Goal: Task Accomplishment & Management: Manage account settings

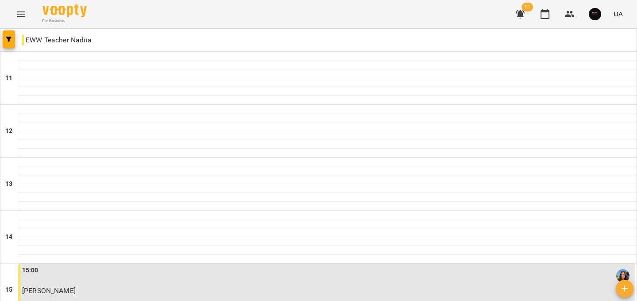
scroll to position [446, 0]
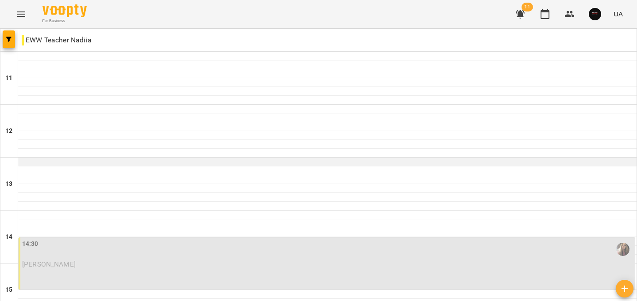
scroll to position [81, 0]
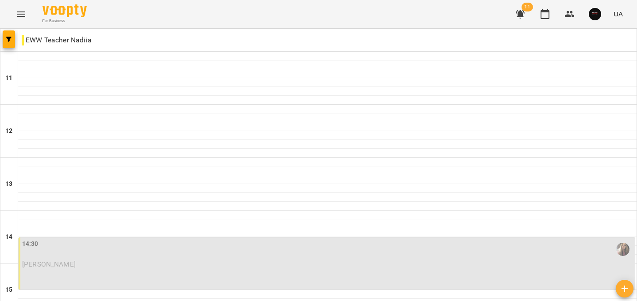
click at [138, 261] on p "Воробйова Вікторія" at bounding box center [327, 265] width 610 height 8
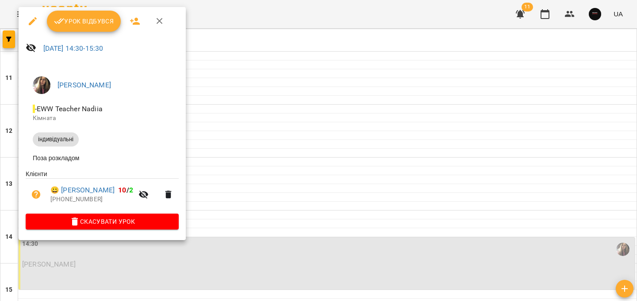
click at [81, 19] on span "Урок відбувся" at bounding box center [84, 21] width 60 height 11
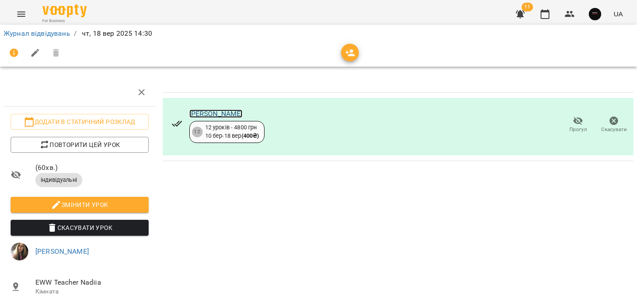
click at [225, 112] on link "Воробйова Вікторія" at bounding box center [215, 114] width 53 height 8
click at [42, 34] on link "Журнал відвідувань" at bounding box center [37, 33] width 67 height 8
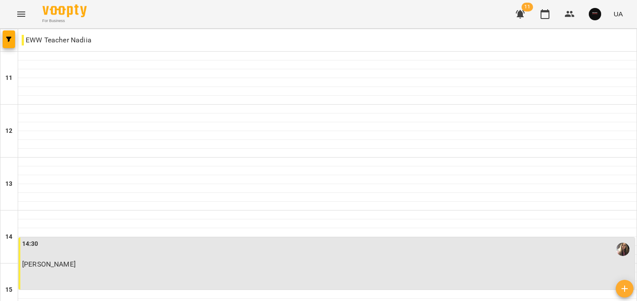
scroll to position [224, 0]
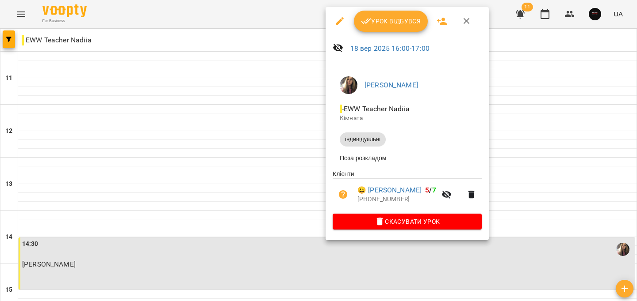
click at [370, 26] on icon "button" at bounding box center [366, 21] width 11 height 11
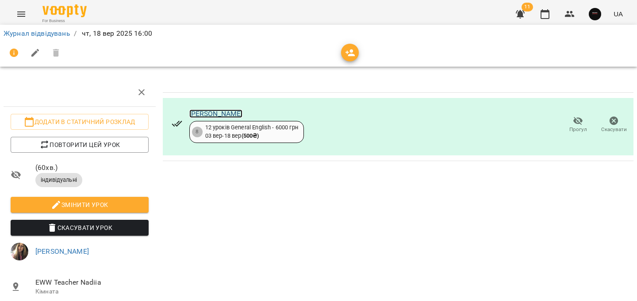
click at [227, 113] on link "Олексійчук Валентина" at bounding box center [215, 114] width 53 height 8
click at [27, 29] on link "Журнал відвідувань" at bounding box center [37, 33] width 67 height 8
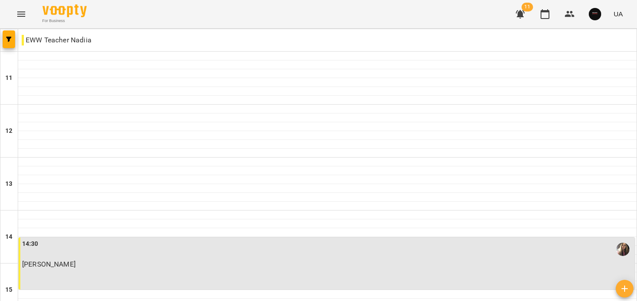
scroll to position [291, 0]
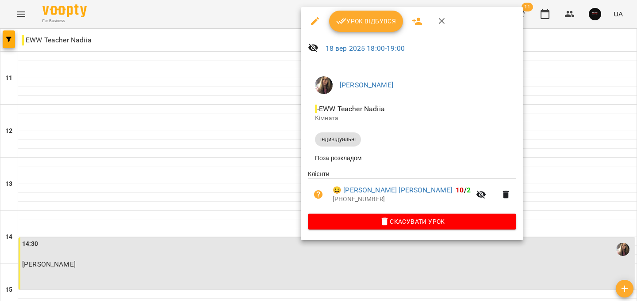
click at [357, 25] on span "Урок відбувся" at bounding box center [366, 21] width 60 height 11
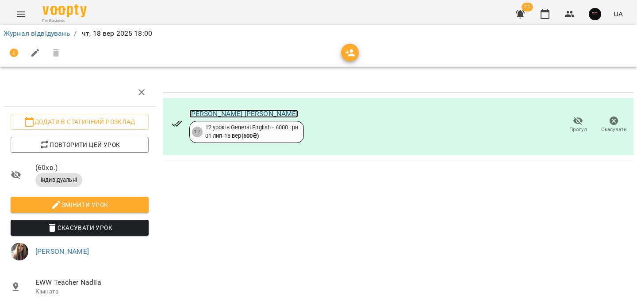
click at [226, 114] on link "[PERSON_NAME] [PERSON_NAME]" at bounding box center [243, 114] width 109 height 8
click at [45, 36] on link "Журнал відвідувань" at bounding box center [37, 33] width 67 height 8
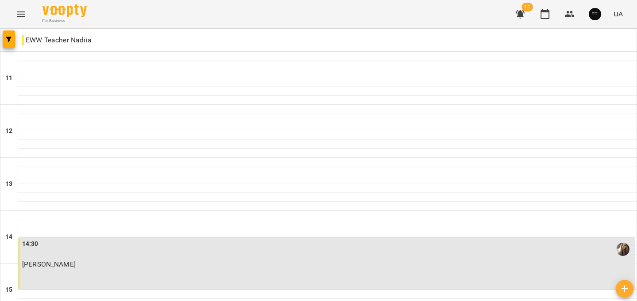
scroll to position [302, 0]
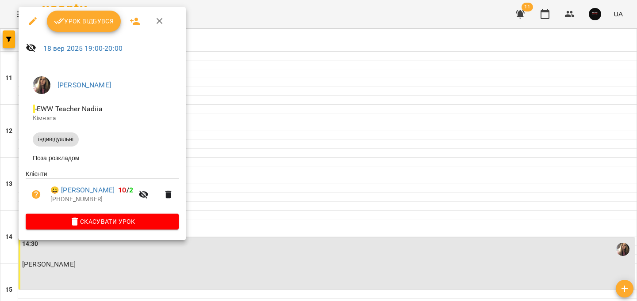
click at [87, 25] on span "Урок відбувся" at bounding box center [84, 21] width 60 height 11
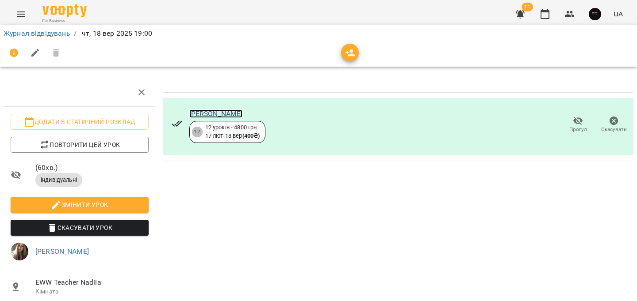
click at [212, 114] on link "Карпова Оля Анатольевна" at bounding box center [215, 114] width 53 height 8
click at [67, 34] on link "Журнал відвідувань" at bounding box center [37, 33] width 67 height 8
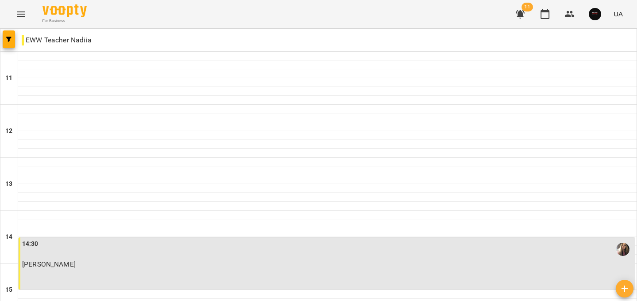
scroll to position [446, 0]
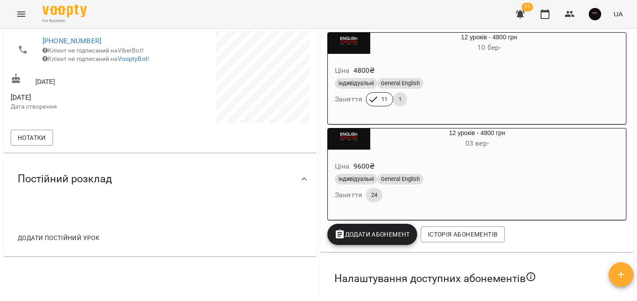
scroll to position [172, 0]
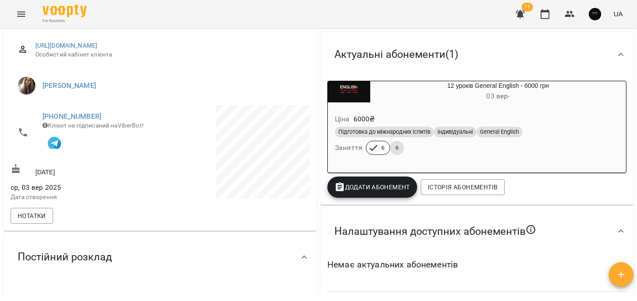
scroll to position [102, 0]
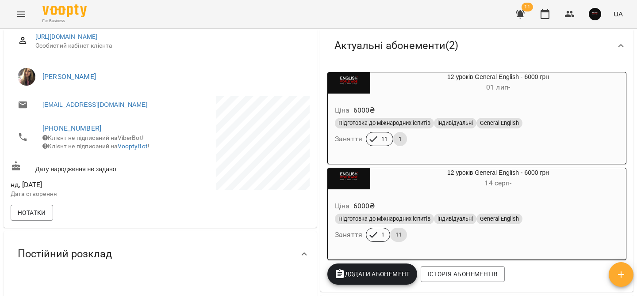
scroll to position [115, 0]
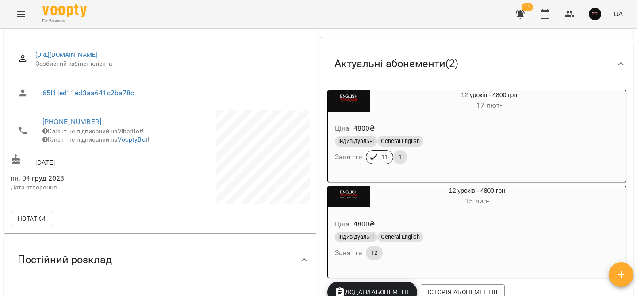
scroll to position [91, 0]
